Goal: Information Seeking & Learning: Learn about a topic

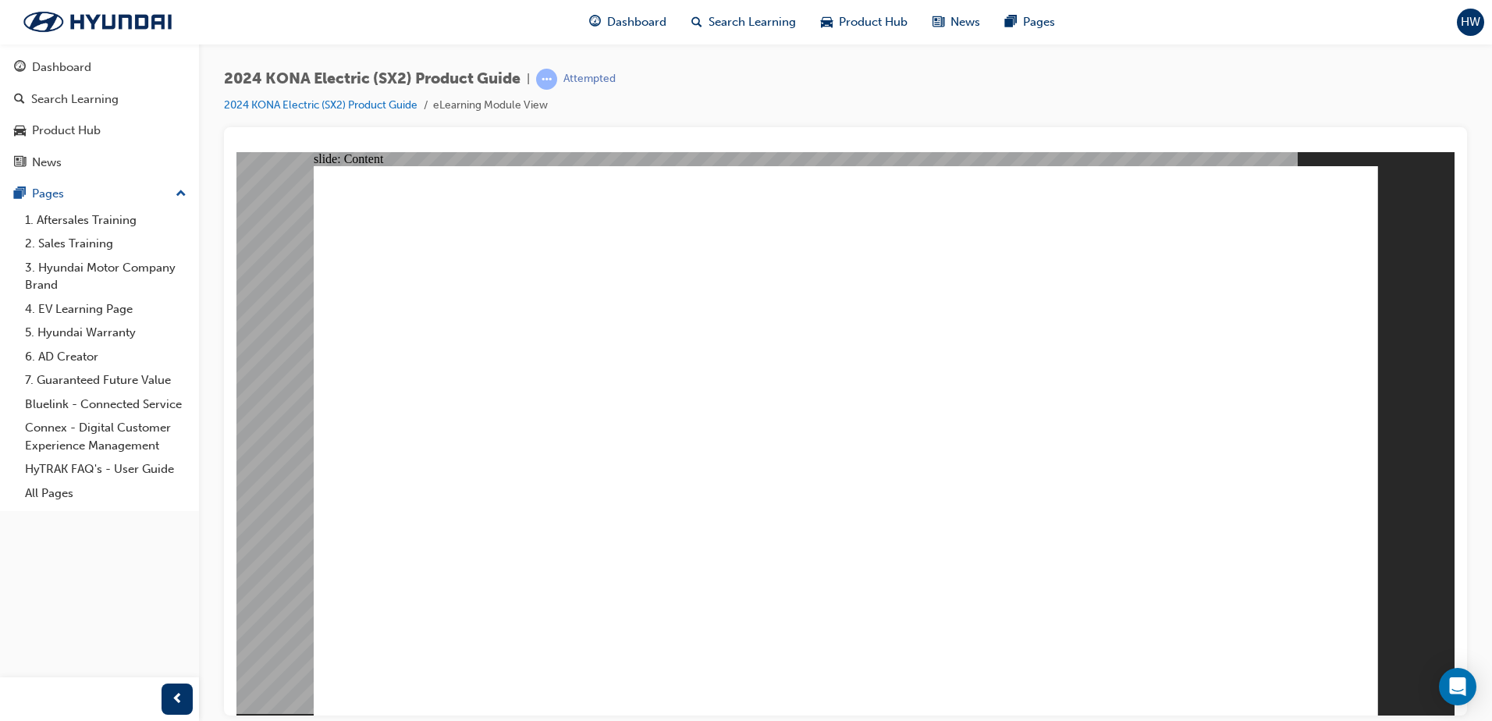
click at [236, 151] on image at bounding box center [236, 151] width 0 height 0
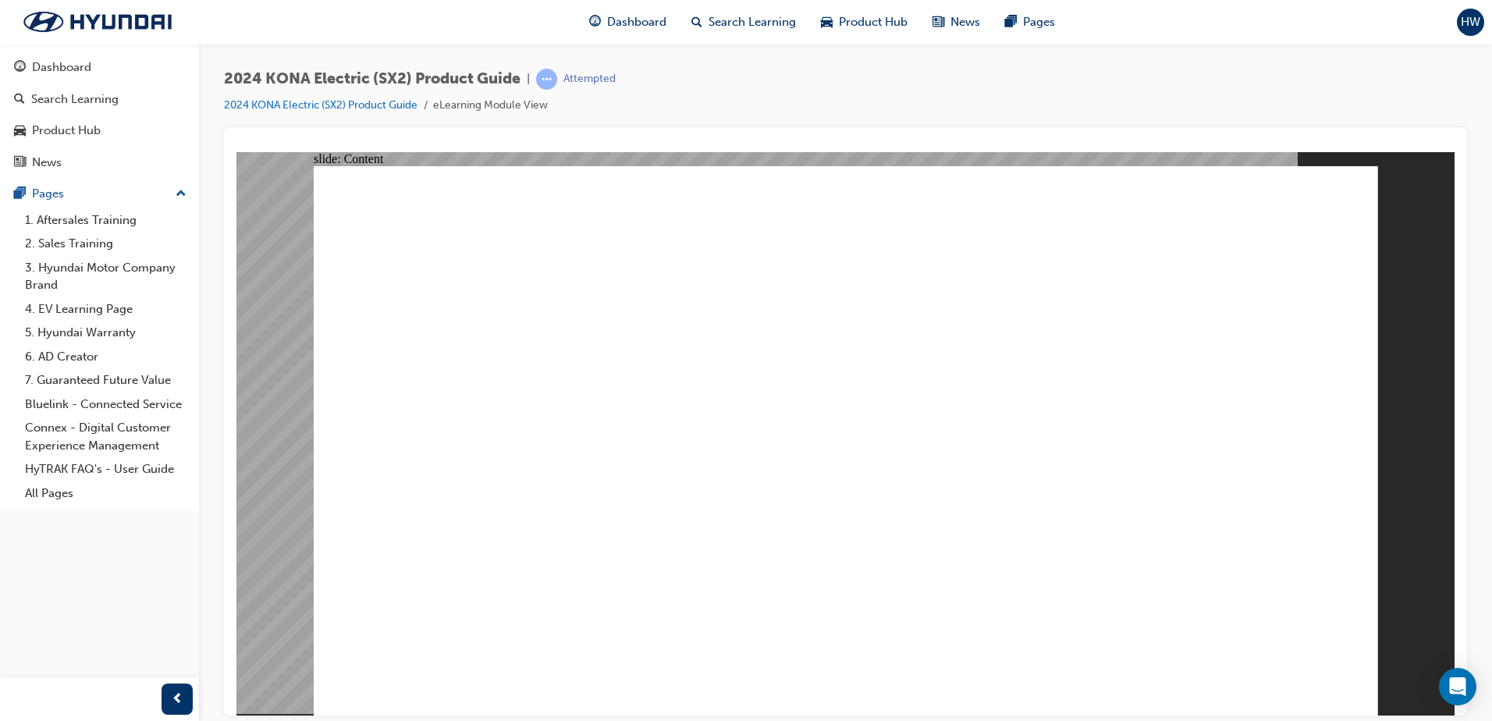
click at [236, 151] on image at bounding box center [236, 151] width 0 height 0
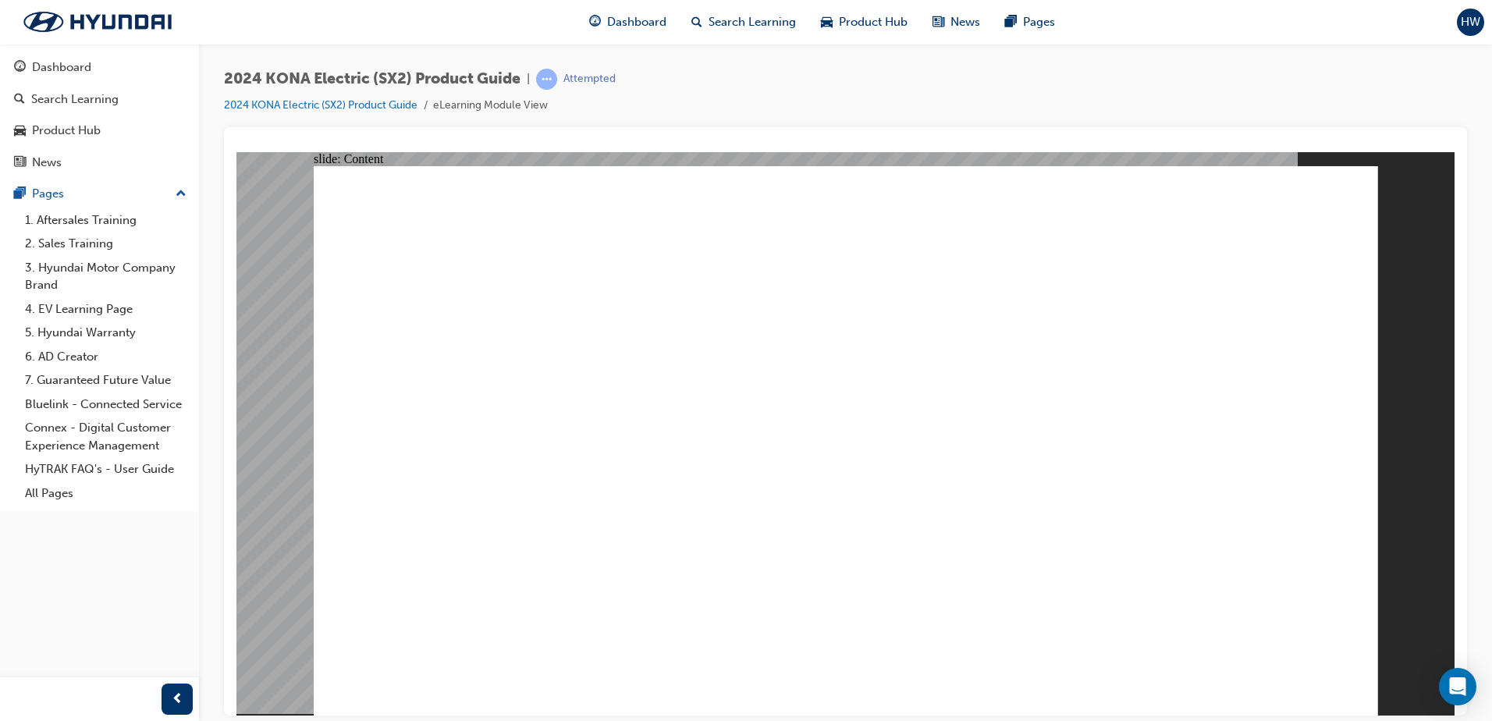
click at [236, 151] on image at bounding box center [236, 151] width 0 height 0
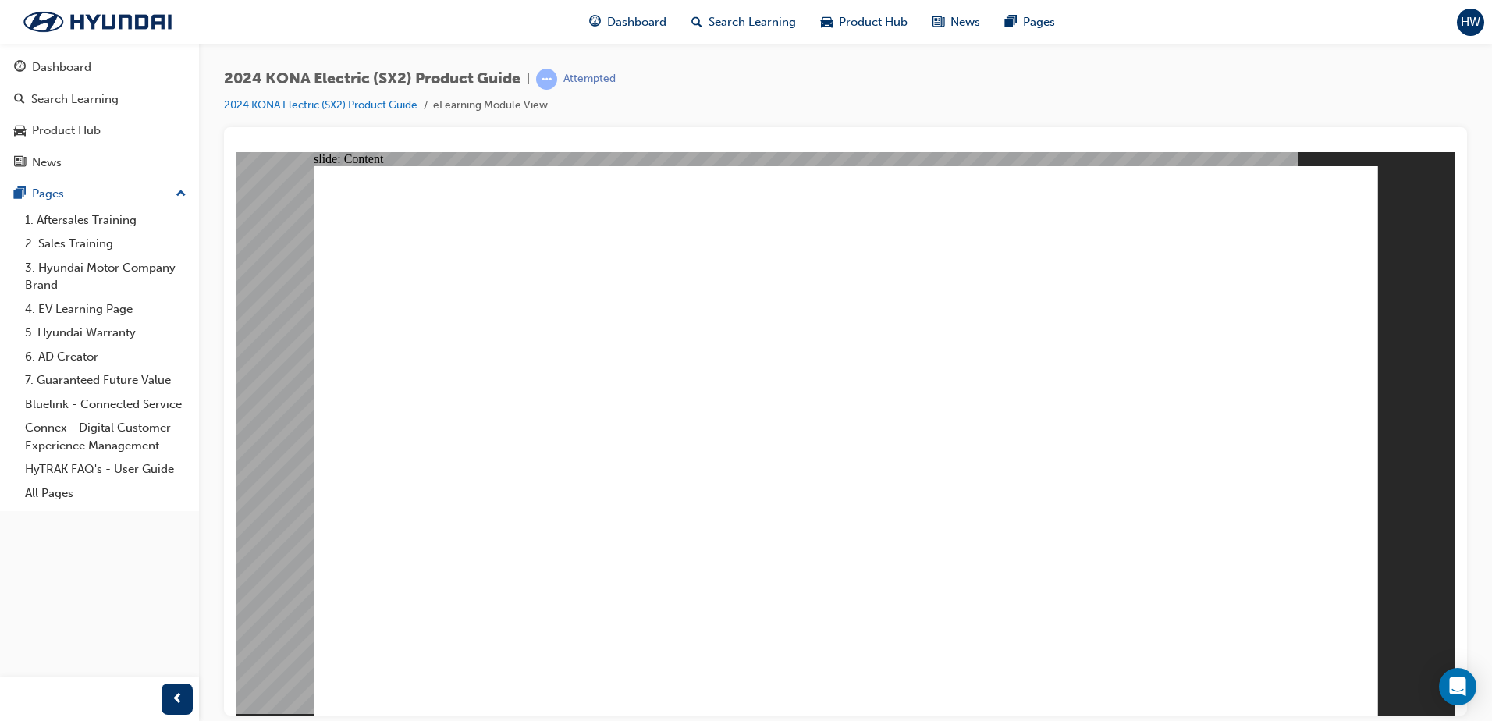
click at [236, 151] on image at bounding box center [236, 151] width 0 height 0
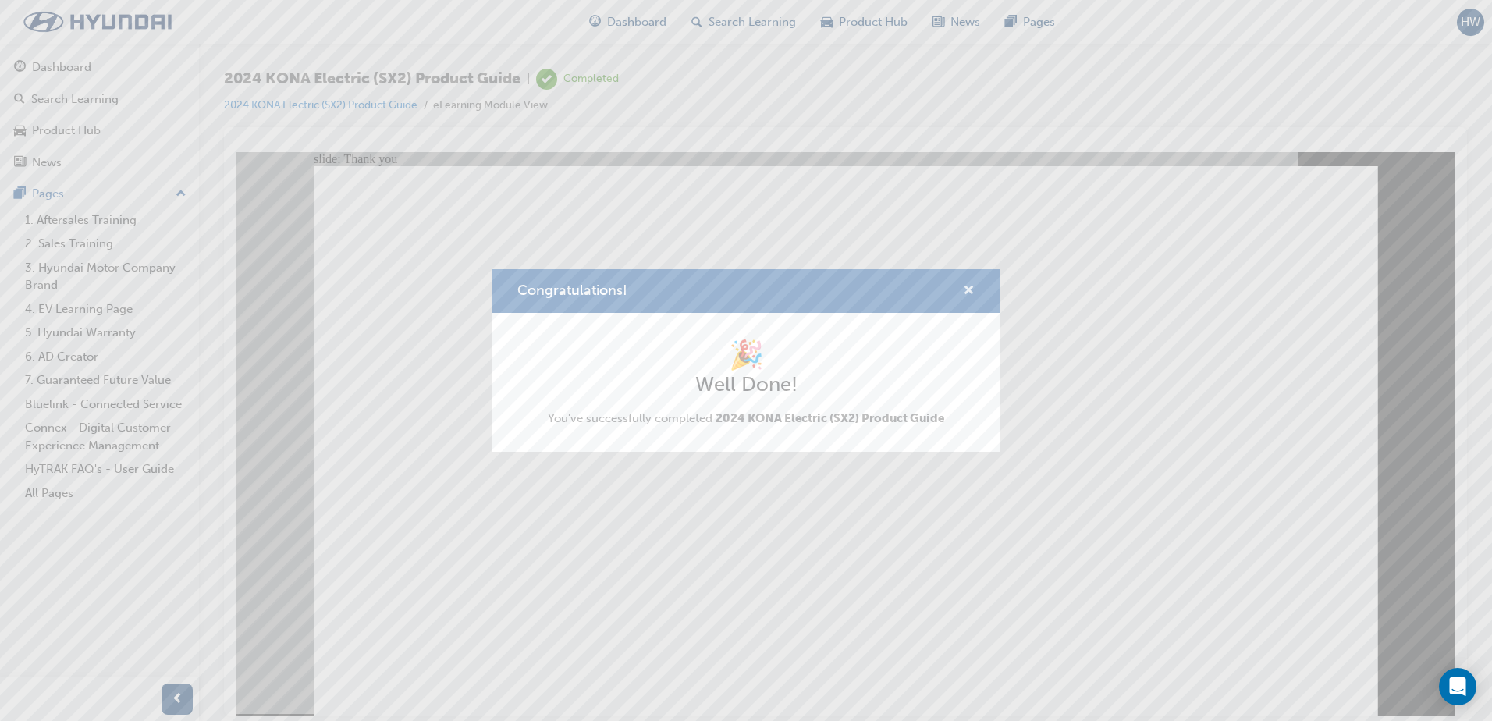
click at [971, 286] on span "cross-icon" at bounding box center [969, 292] width 12 height 14
